Goal: Transaction & Acquisition: Subscribe to service/newsletter

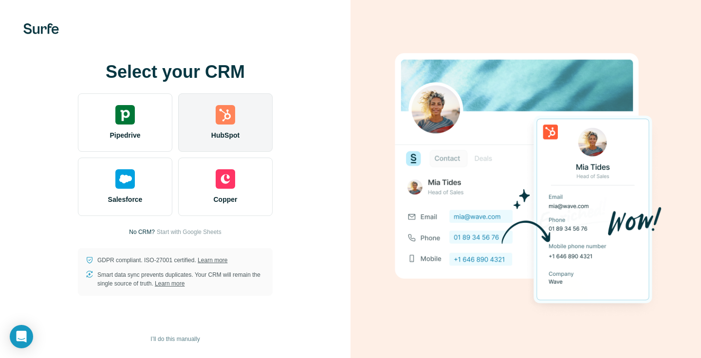
click at [222, 140] on div "HubSpot" at bounding box center [225, 122] width 94 height 58
click at [236, 132] on span "HubSpot" at bounding box center [225, 135] width 28 height 10
